Goal: Find specific page/section: Find specific page/section

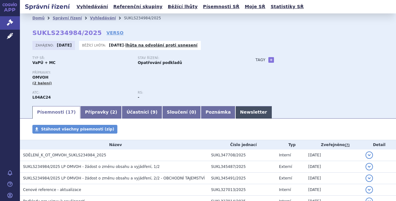
click at [236, 110] on link "Newsletter" at bounding box center [254, 112] width 36 height 12
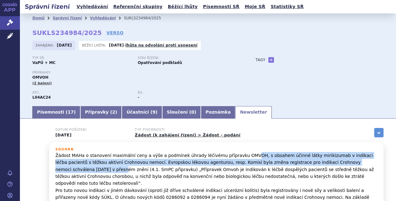
drag, startPoint x: 237, startPoint y: 154, endPoint x: 353, endPoint y: 161, distance: 116.7
click at [353, 161] on p "Žádost MAHa o stanovení maximální ceny a výše a podmínek úhrady léčivému přípra…" at bounding box center [216, 194] width 322 height 84
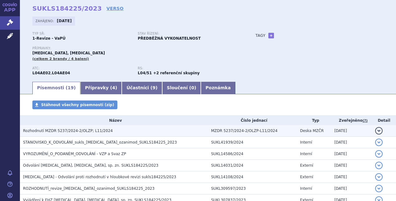
scroll to position [62, 0]
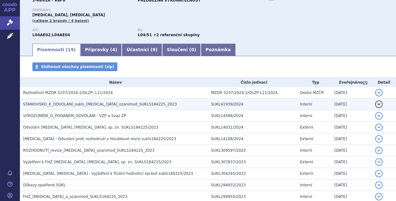
click at [52, 106] on span "STANOVISKO_K_ODVOLÁNÍ_sukls_ponesimod_ozanimod_SUKLS184225_2023" at bounding box center [100, 104] width 154 height 4
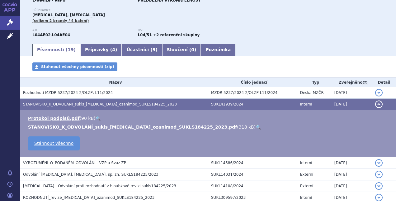
click at [256, 125] on link "🔍" at bounding box center [258, 126] width 5 height 5
